Goal: Find specific page/section: Find specific page/section

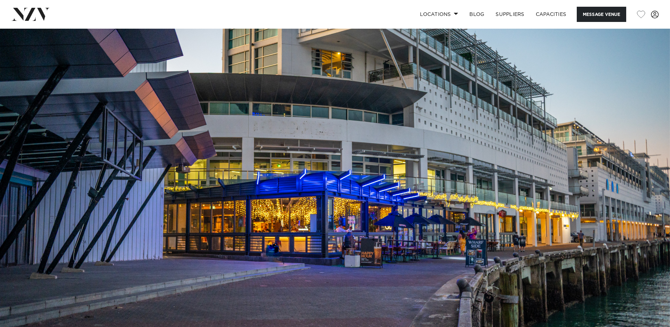
click at [199, 228] on img at bounding box center [335, 186] width 670 height 314
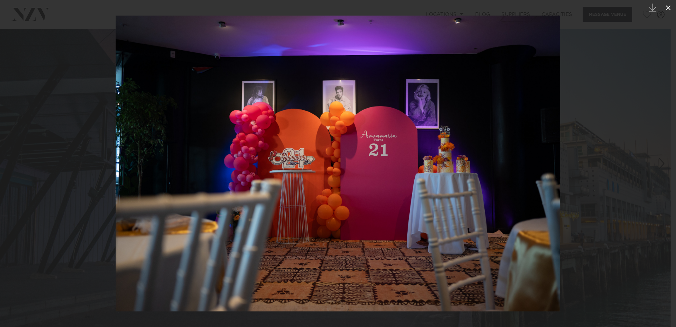
click at [669, 4] on icon at bounding box center [668, 8] width 8 height 8
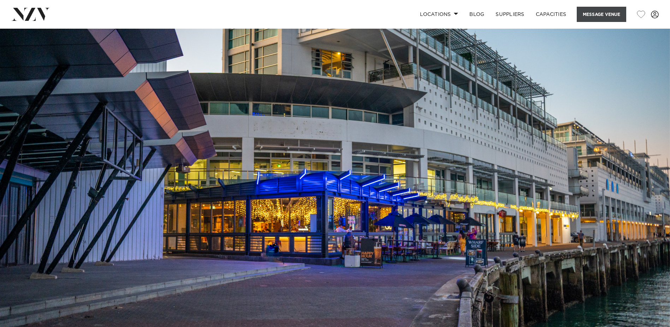
click at [587, 10] on button "Message Venue" at bounding box center [601, 14] width 49 height 15
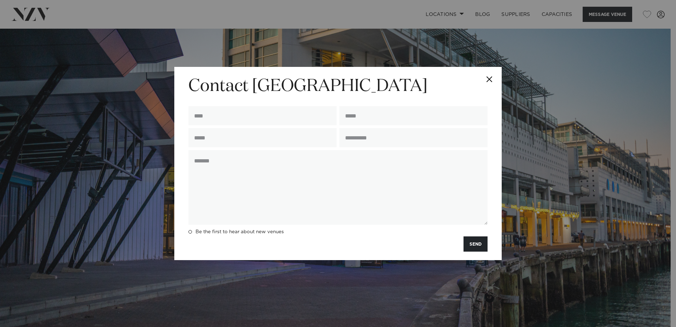
click at [487, 79] on button "Close" at bounding box center [489, 79] width 25 height 25
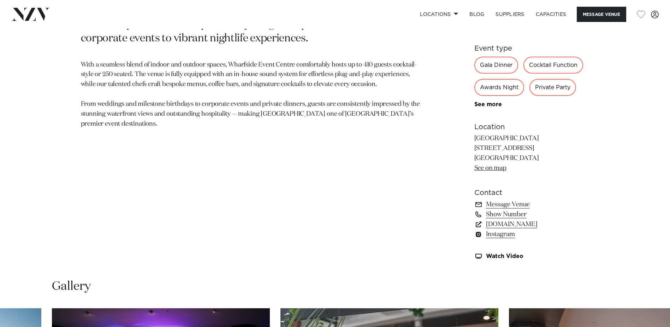
scroll to position [459, 0]
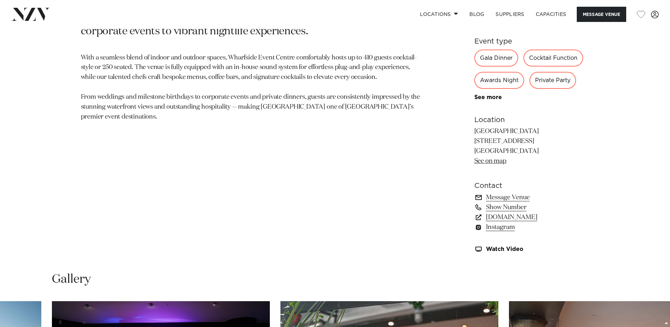
click at [502, 196] on link "Message Venue" at bounding box center [532, 197] width 115 height 10
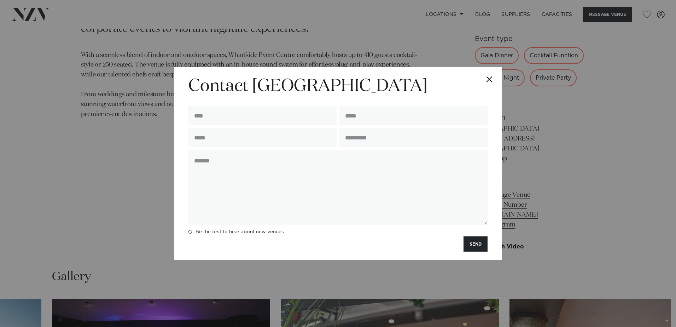
click at [487, 76] on button "Close" at bounding box center [489, 79] width 25 height 25
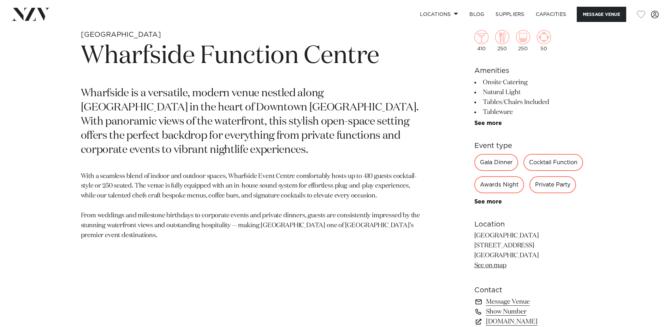
scroll to position [321, 0]
